Goal: Navigation & Orientation: Understand site structure

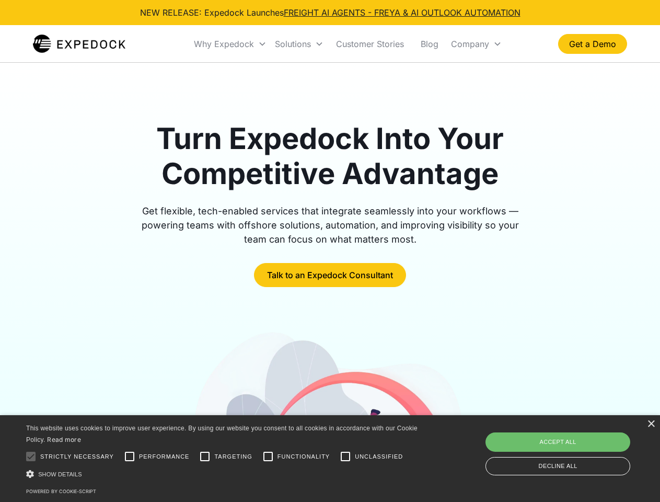
click at [231, 44] on div "Why Expedock" at bounding box center [224, 44] width 60 height 10
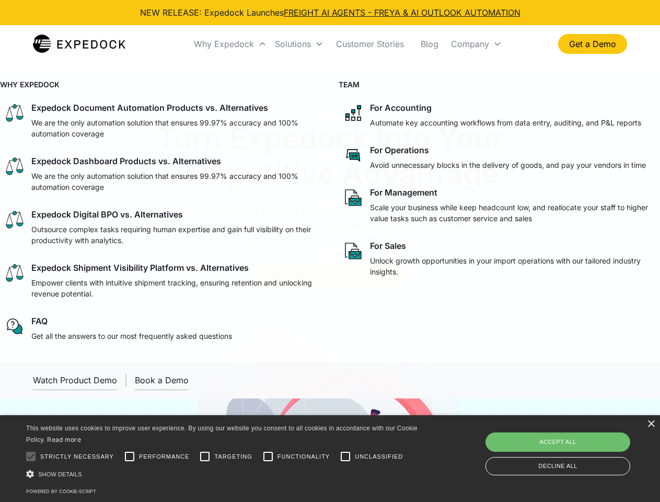
click at [299, 44] on div "Solutions" at bounding box center [293, 44] width 36 height 10
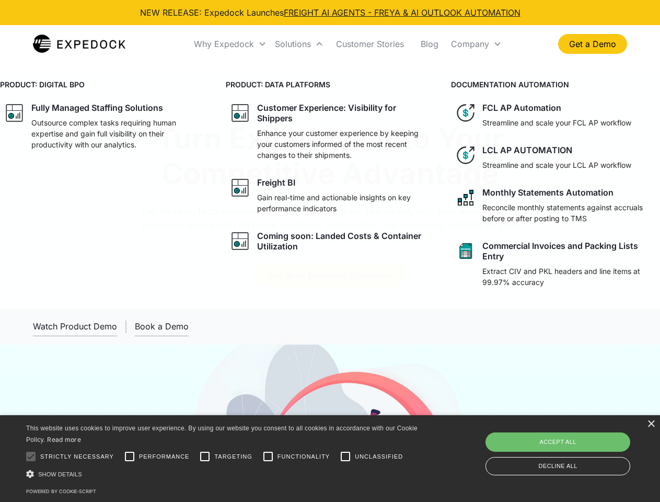
click at [476, 44] on div "Company" at bounding box center [470, 44] width 38 height 10
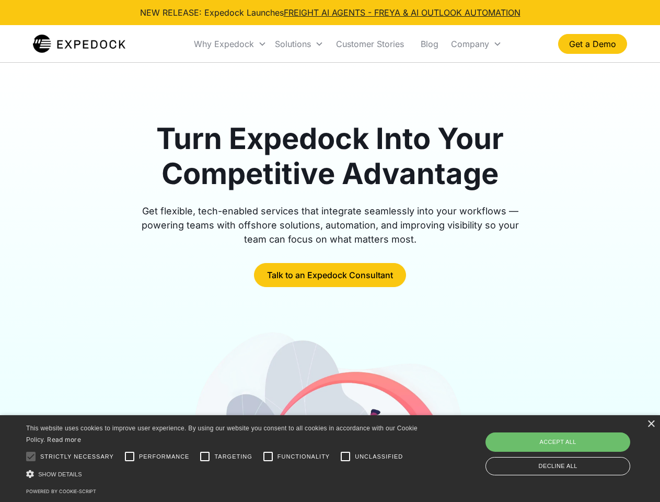
click at [31, 456] on div at bounding box center [30, 456] width 21 height 21
click at [130, 456] on input "Performance" at bounding box center [129, 456] width 21 height 21
checkbox input "true"
click at [205, 456] on input "Targeting" at bounding box center [204, 456] width 21 height 21
checkbox input "true"
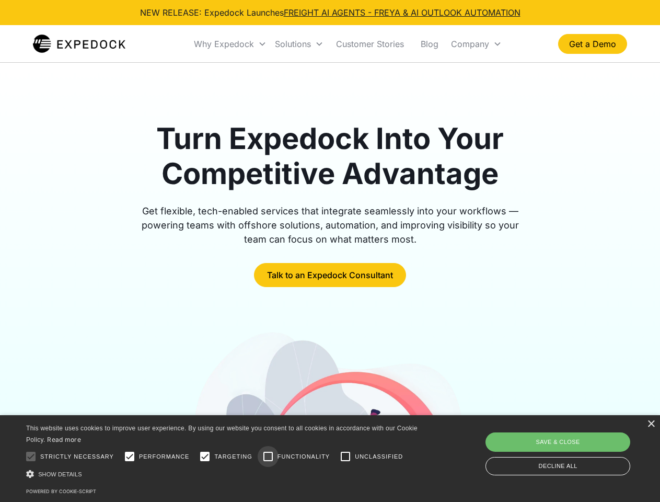
click at [268, 456] on input "Functionality" at bounding box center [268, 456] width 21 height 21
checkbox input "true"
click at [346, 456] on input "Unclassified" at bounding box center [345, 456] width 21 height 21
checkbox input "true"
click at [224, 474] on div "Show details Hide details" at bounding box center [223, 473] width 395 height 11
